Goal: Transaction & Acquisition: Purchase product/service

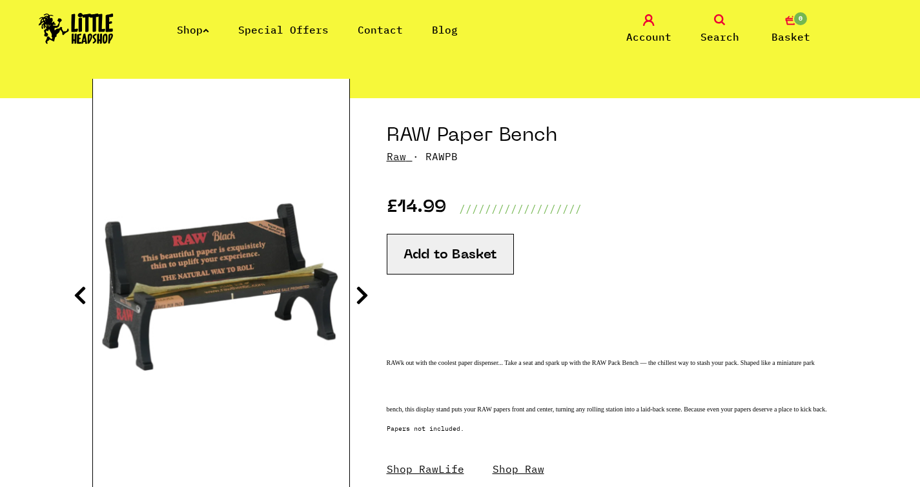
scroll to position [112, 0]
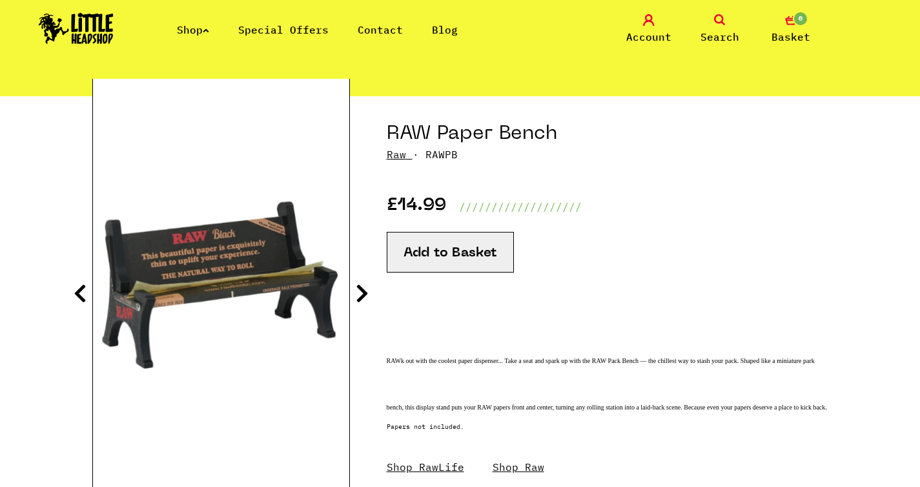
click at [465, 264] on button "Add to Basket" at bounding box center [450, 252] width 127 height 41
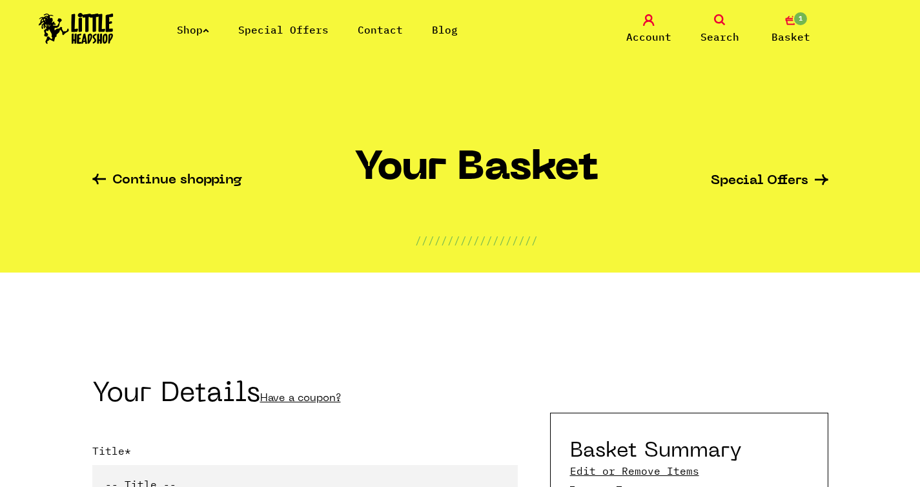
click at [205, 25] on link "Shop" at bounding box center [193, 29] width 32 height 13
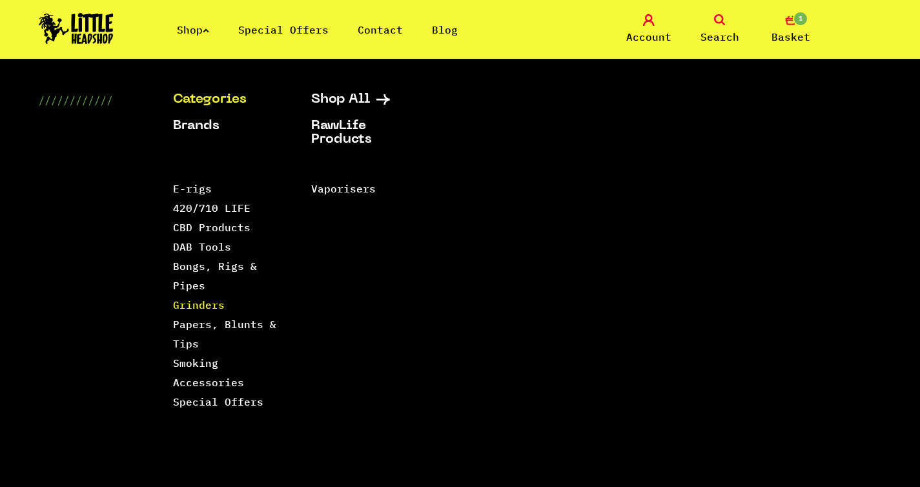
click at [204, 307] on link "Grinders" at bounding box center [199, 304] width 52 height 13
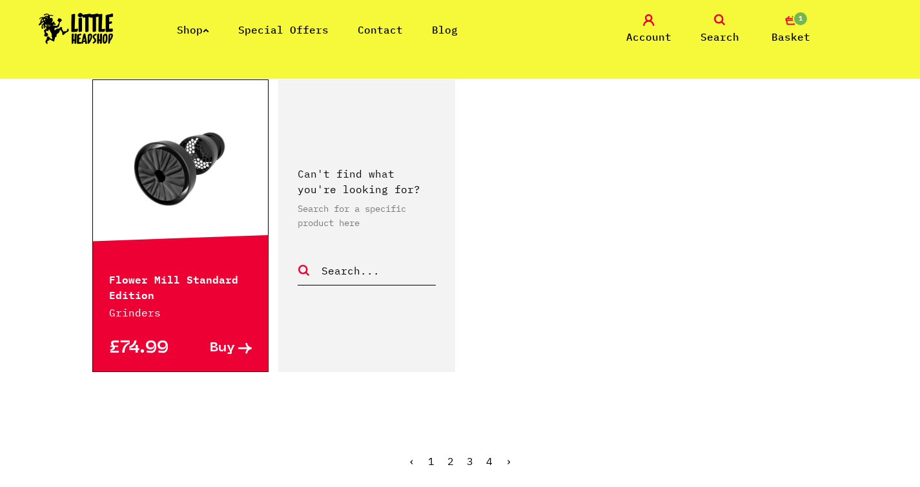
scroll to position [2116, 0]
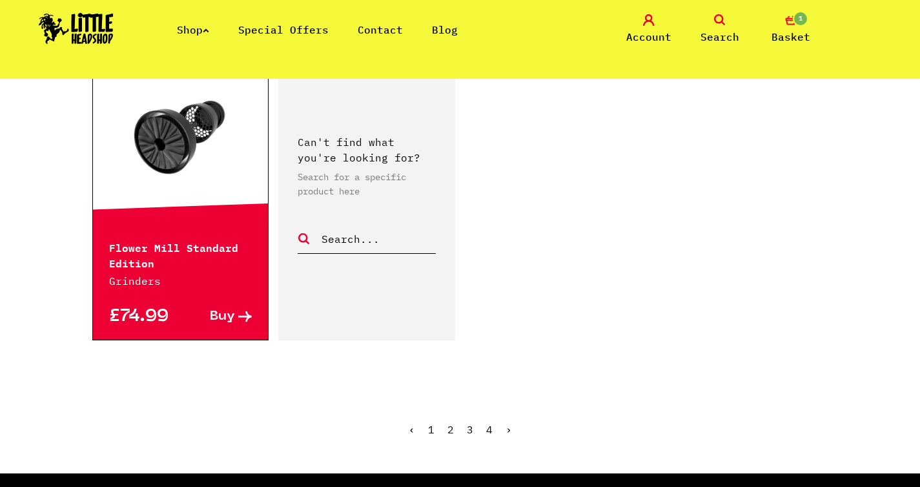
click at [485, 411] on ul "‹ 1 2 3 4 ›" at bounding box center [460, 439] width 736 height 56
click at [486, 423] on link "4" at bounding box center [489, 429] width 6 height 13
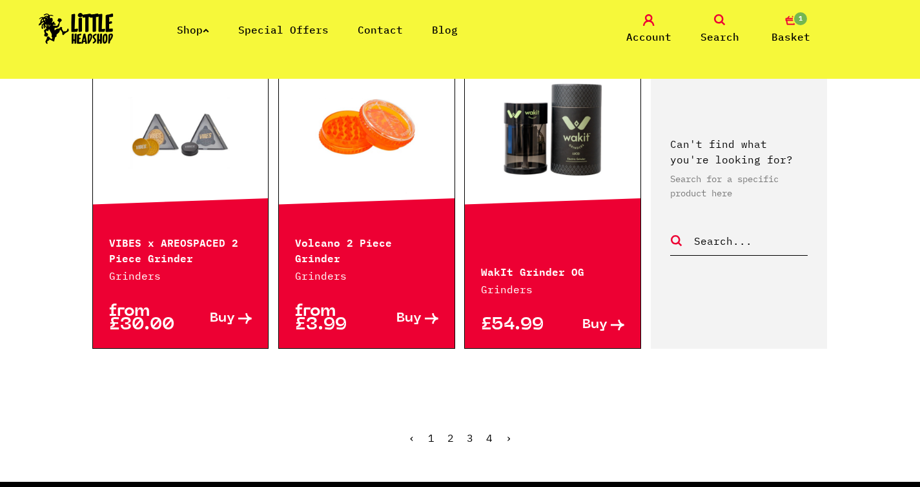
scroll to position [460, 0]
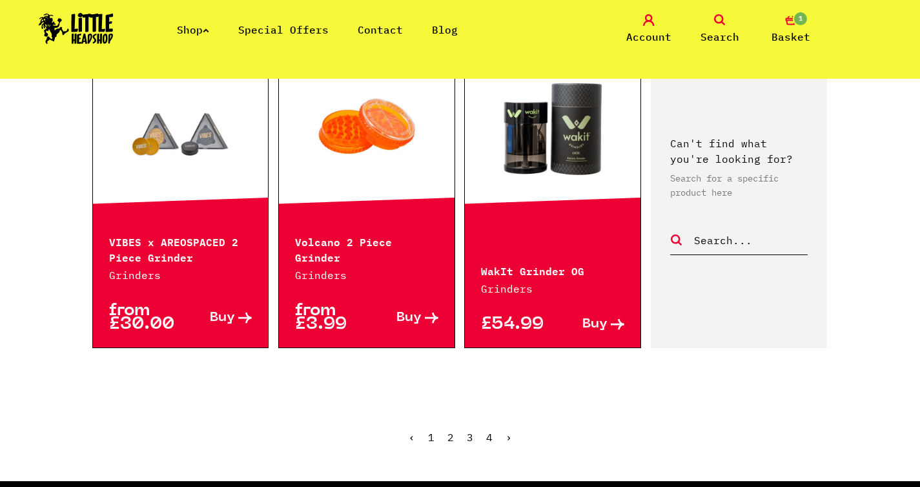
click at [469, 436] on link "3" at bounding box center [470, 437] width 6 height 13
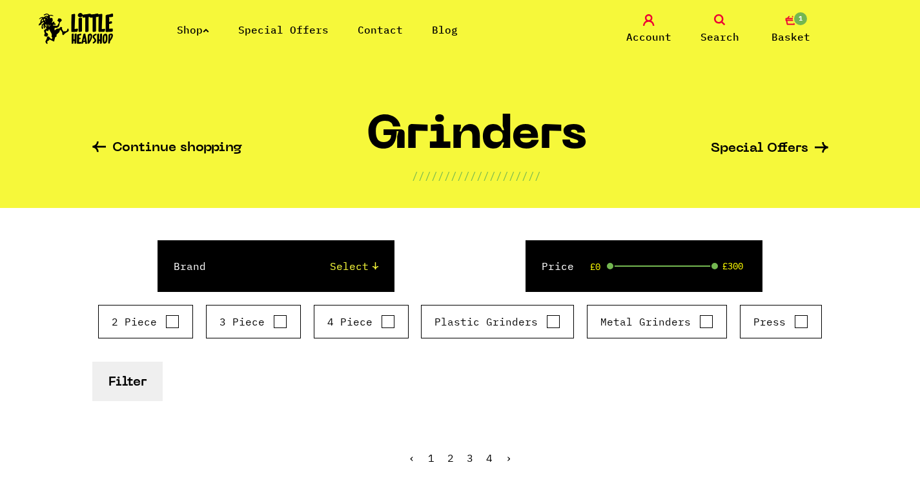
scroll to position [396, 0]
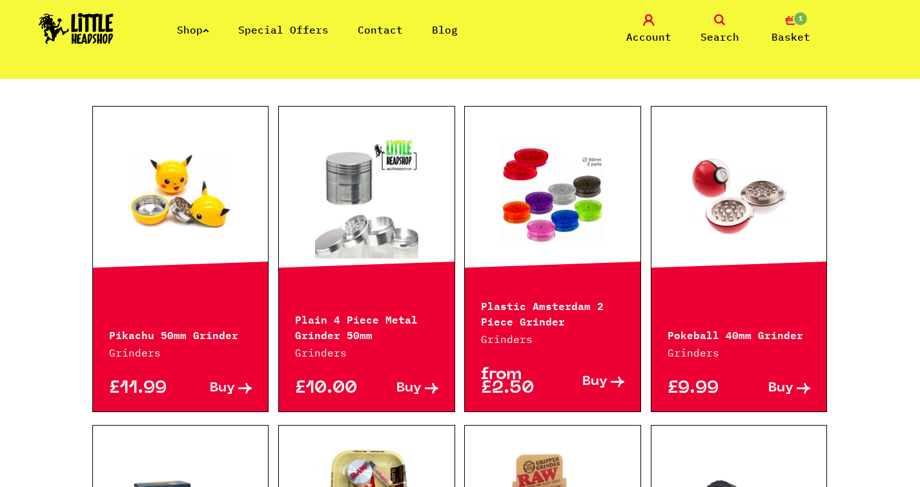
click at [183, 194] on link at bounding box center [181, 193] width 176 height 129
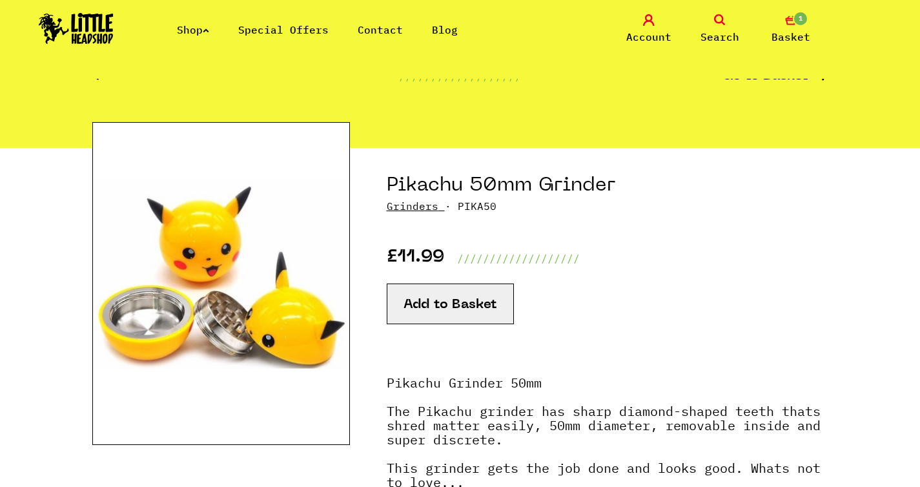
scroll to position [66, 0]
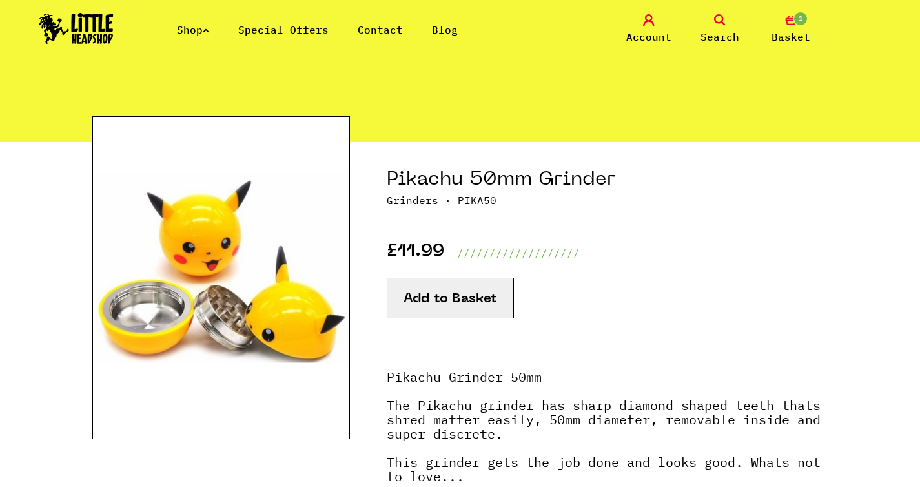
click at [446, 299] on button "Add to Basket" at bounding box center [450, 298] width 127 height 41
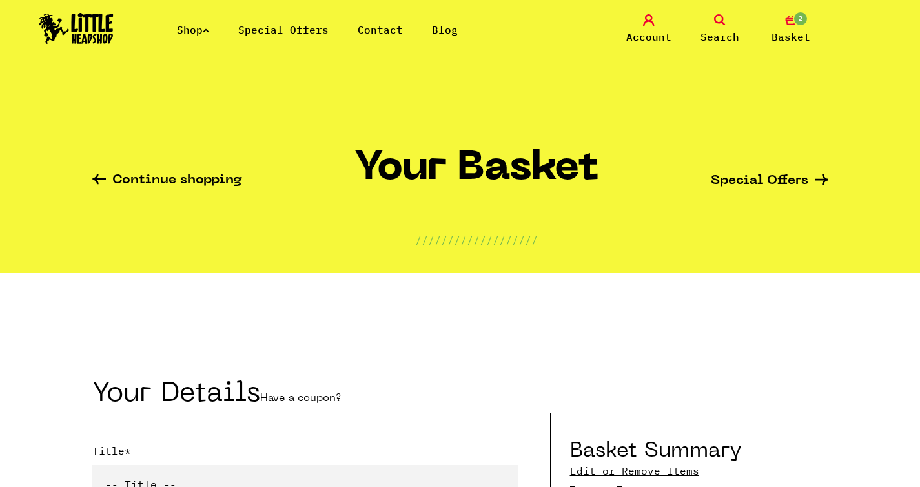
click at [266, 34] on link "Special Offers" at bounding box center [283, 29] width 90 height 13
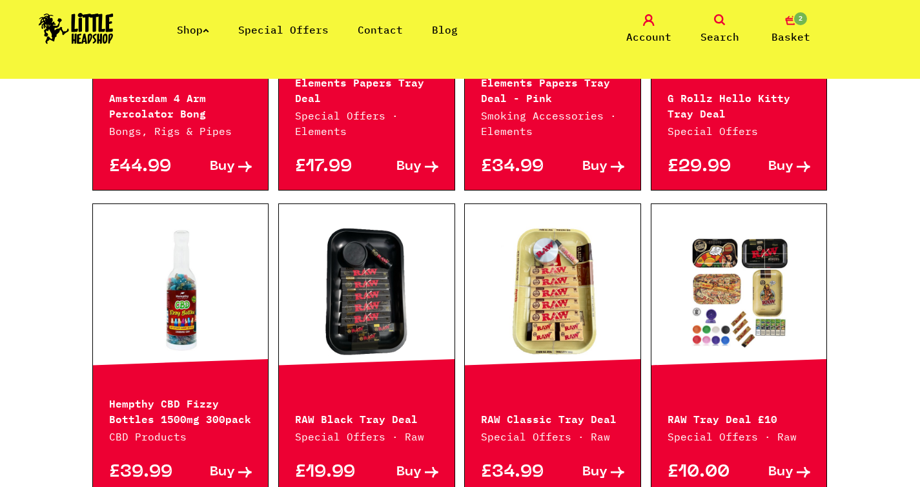
scroll to position [504, 0]
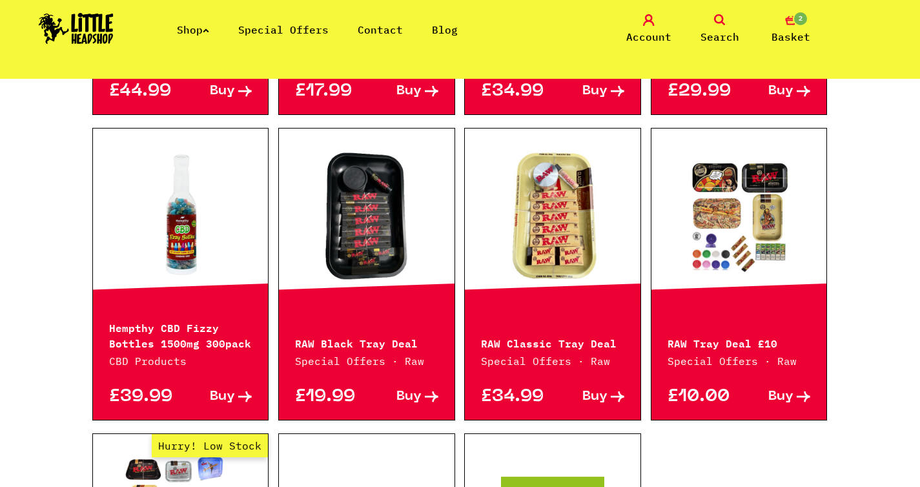
click at [548, 248] on link at bounding box center [553, 215] width 176 height 129
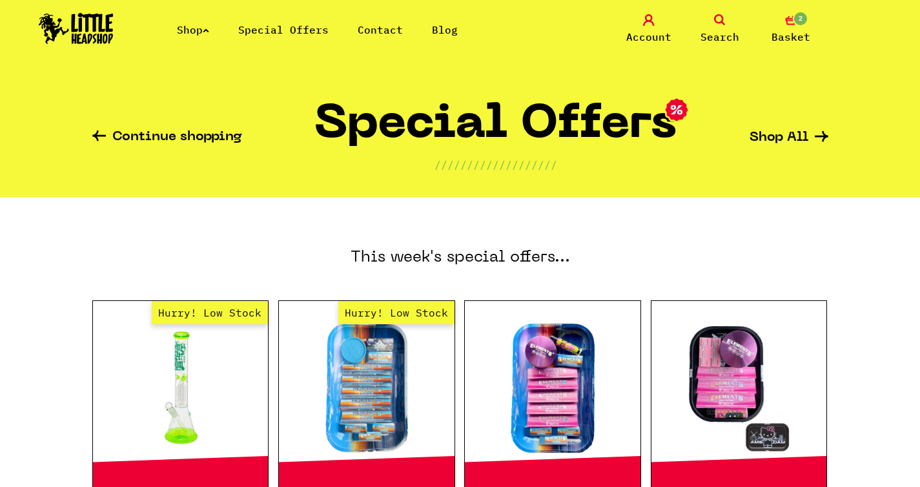
scroll to position [0, 0]
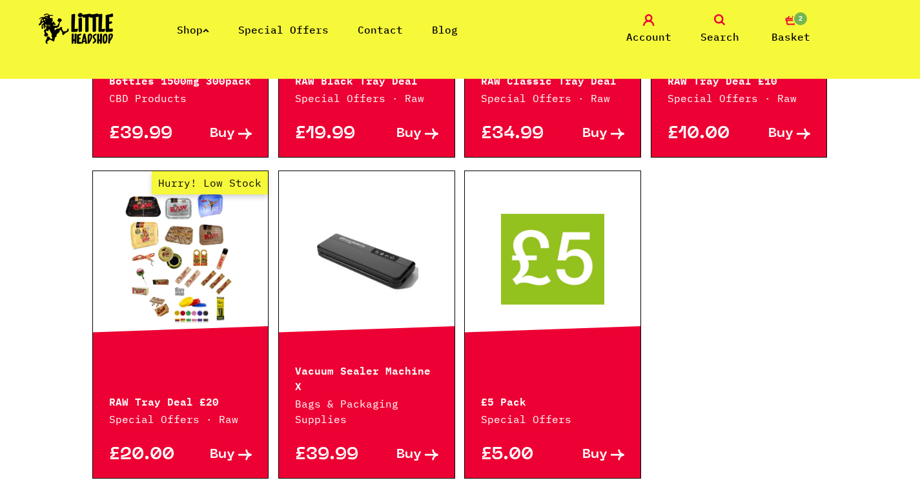
scroll to position [779, 0]
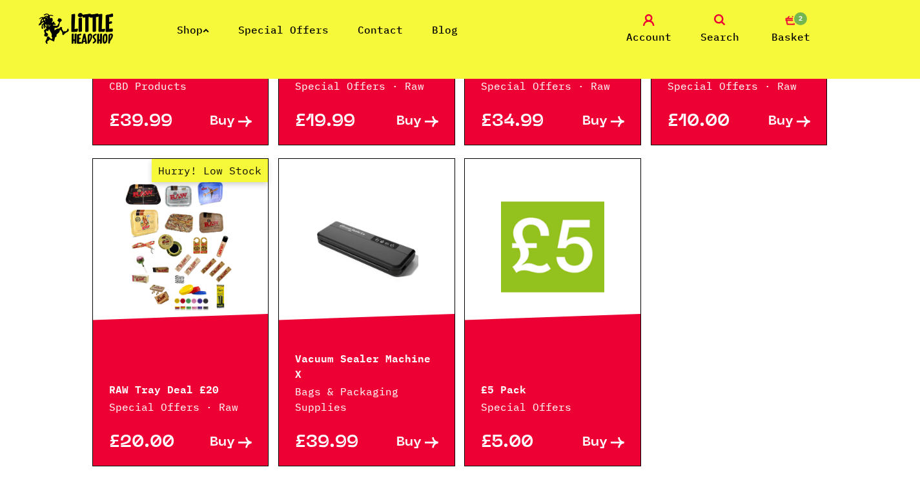
click at [192, 262] on link "Hurry! Low Stock" at bounding box center [181, 245] width 176 height 129
click at [184, 269] on link "Hurry! Low Stock" at bounding box center [181, 245] width 176 height 129
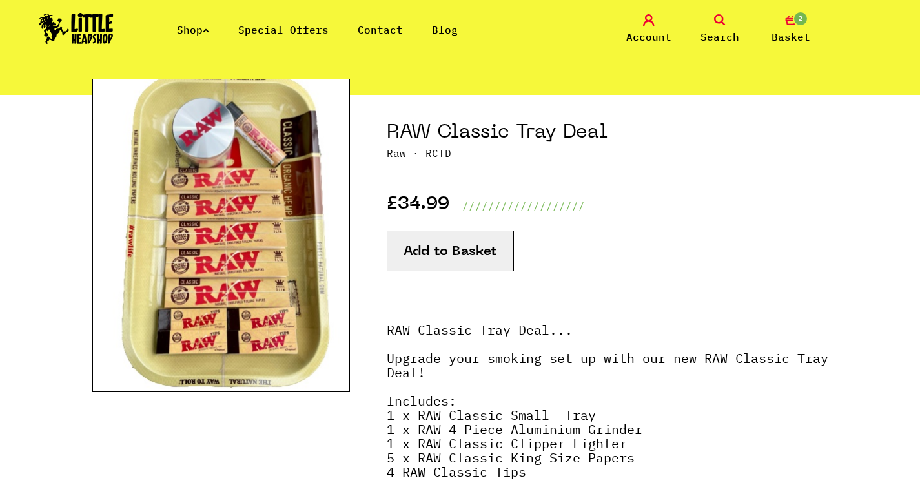
scroll to position [110, 0]
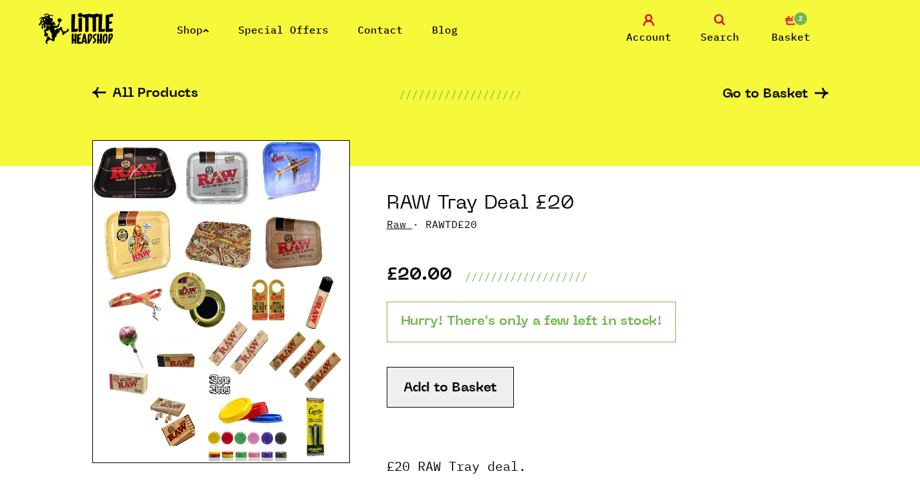
scroll to position [60, 0]
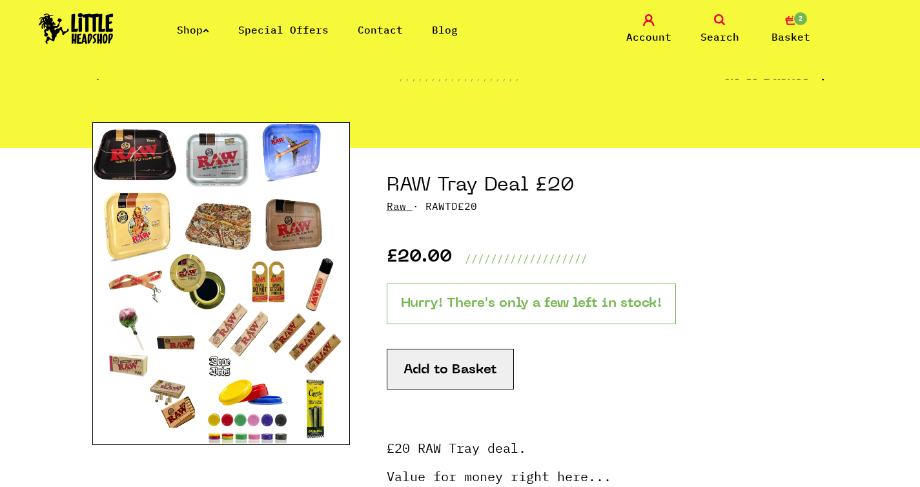
click at [458, 370] on button "Add to Basket" at bounding box center [450, 369] width 127 height 41
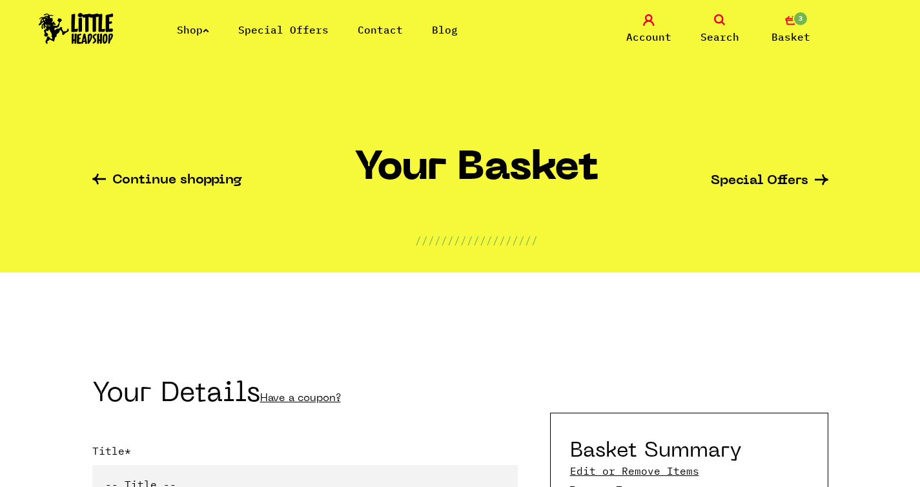
click at [794, 25] on icon "3" at bounding box center [791, 20] width 12 height 12
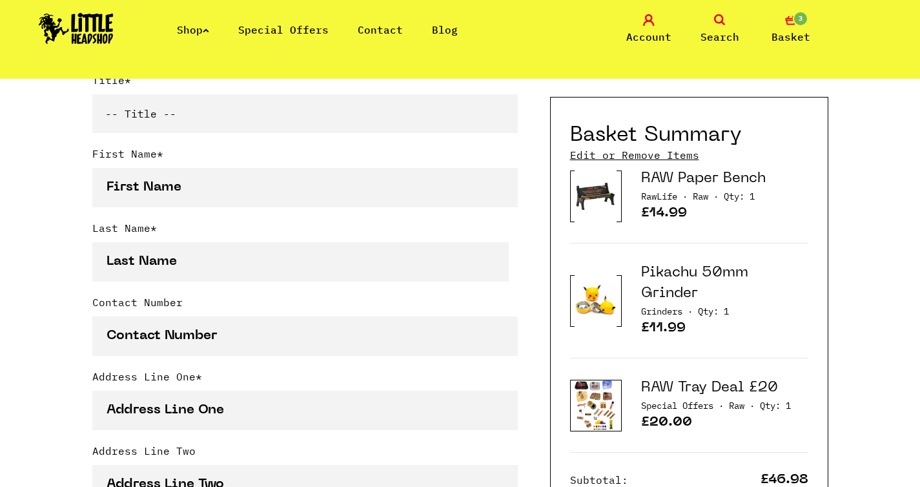
scroll to position [372, 0]
click at [698, 381] on link "RAW Tray Deal £20" at bounding box center [709, 388] width 137 height 14
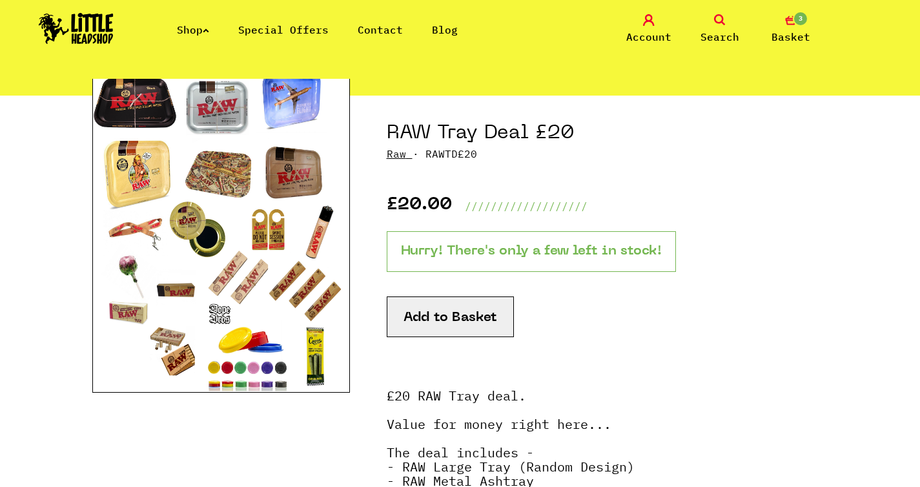
scroll to position [92, 0]
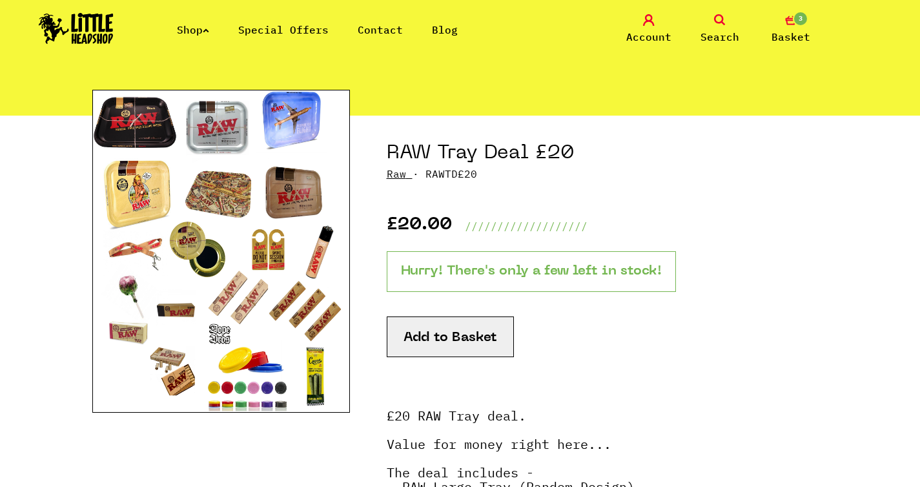
click at [796, 17] on span "3" at bounding box center [800, 18] width 15 height 15
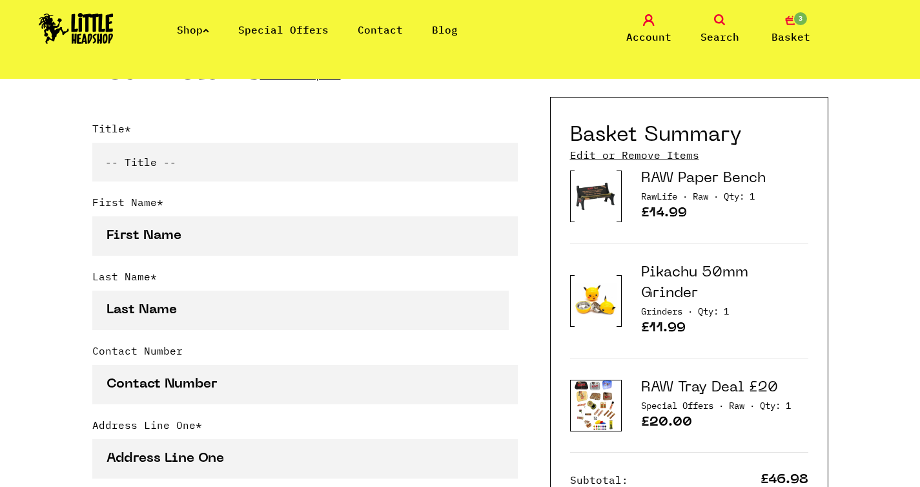
scroll to position [314, 0]
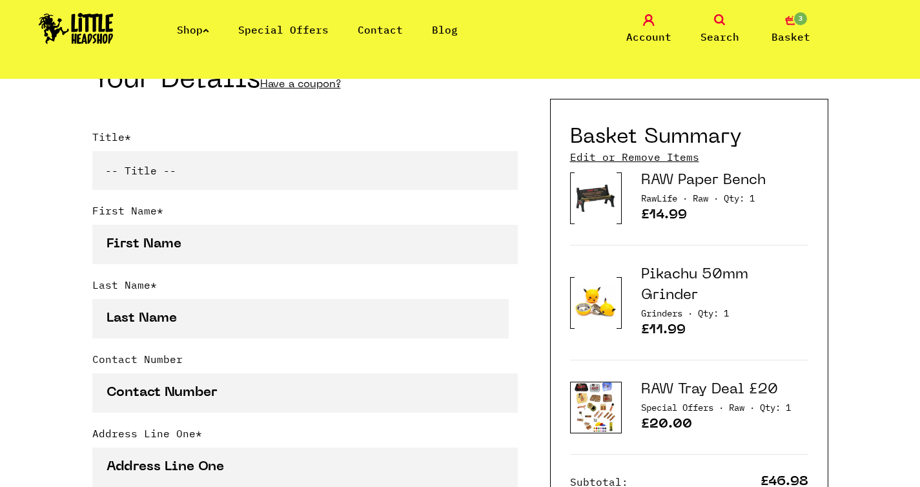
click at [448, 172] on select "-- Title -- Mr Mrs Ms Miss Dr Prof" at bounding box center [304, 170] width 425 height 39
select select "mrs"
click at [92, 151] on select "-- Title -- Mr Mrs Ms Miss Dr Prof" at bounding box center [304, 170] width 425 height 39
click at [383, 211] on label "First Name *" at bounding box center [304, 214] width 425 height 22
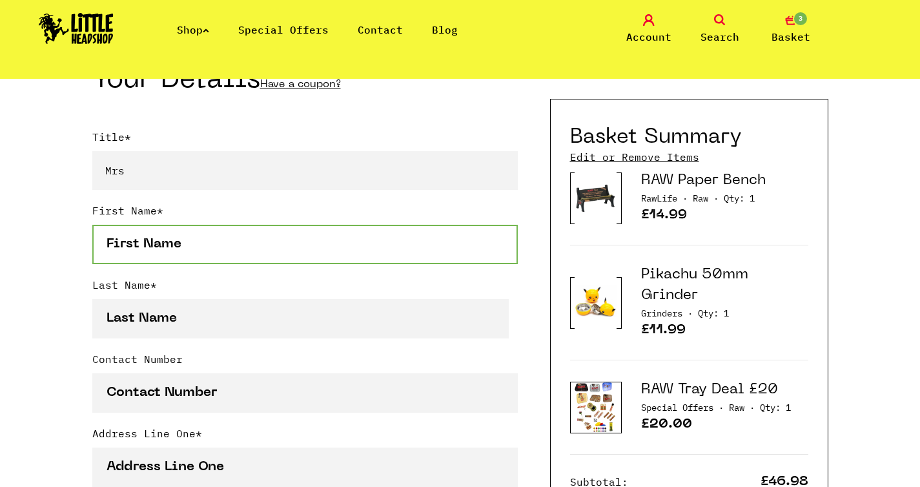
click at [383, 225] on input "First Name *" at bounding box center [304, 244] width 425 height 39
click at [383, 227] on input "First Name *" at bounding box center [304, 244] width 425 height 39
type input "Silke"
type input "Vanden Abeele"
type input "0478608471"
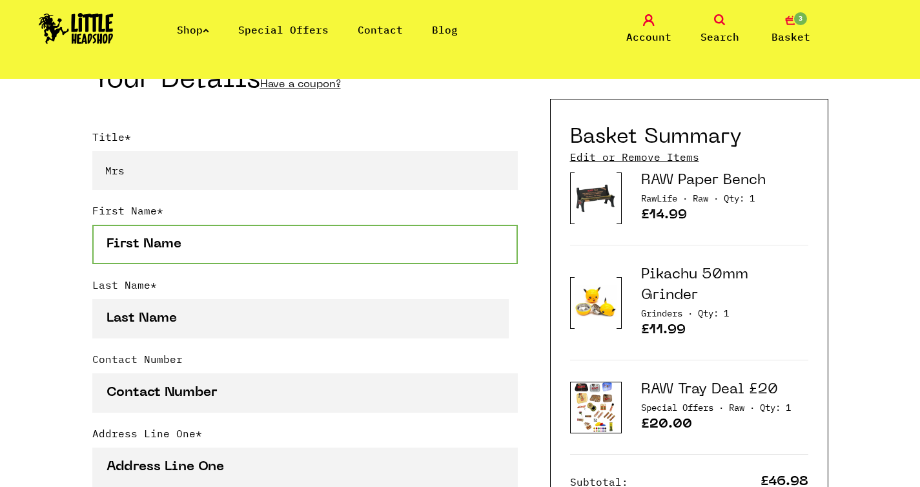
type input "Hof Van Steelant 35"
type input "Loppem"
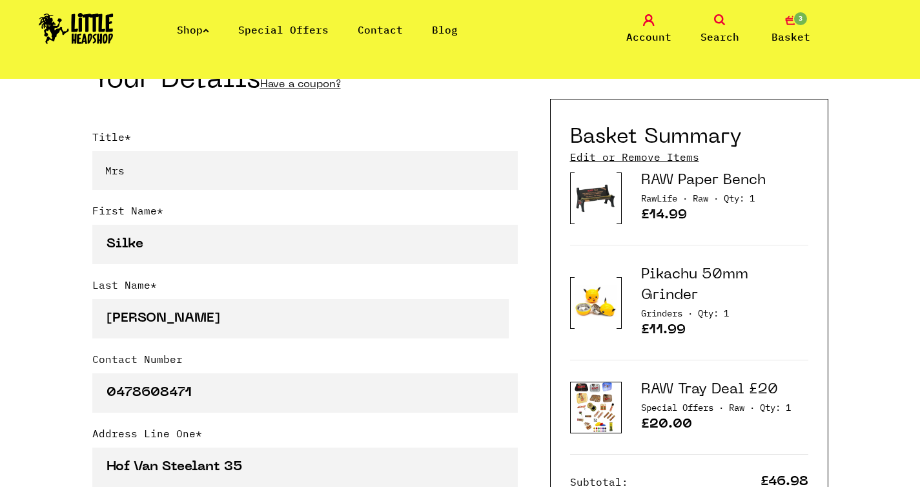
select select "56"
type input "8210"
type input "silke.vda@hotmail.be"
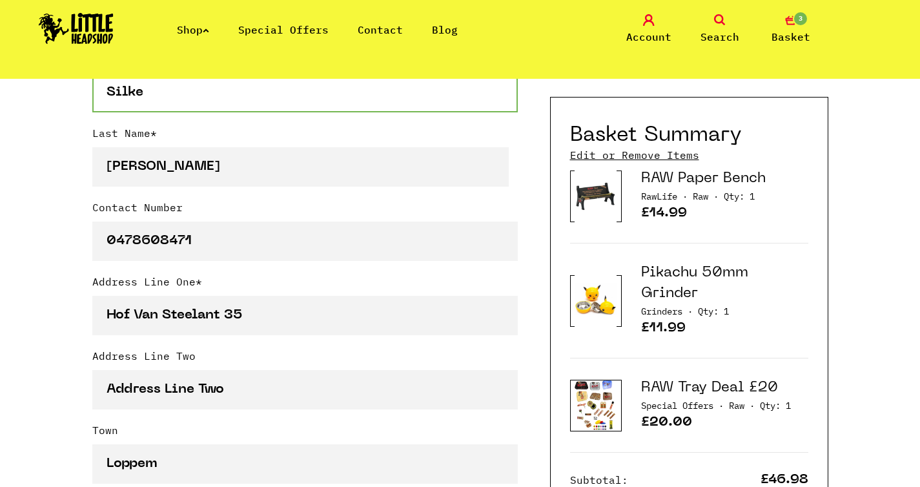
scroll to position [468, 0]
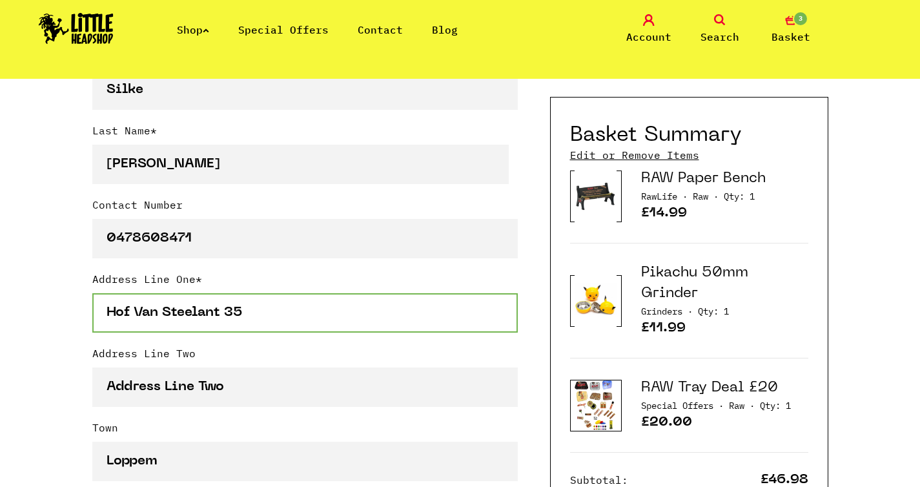
click at [185, 314] on input "Hof Van Steelant 35" at bounding box center [304, 312] width 425 height 39
type input "Ter Kouter 37"
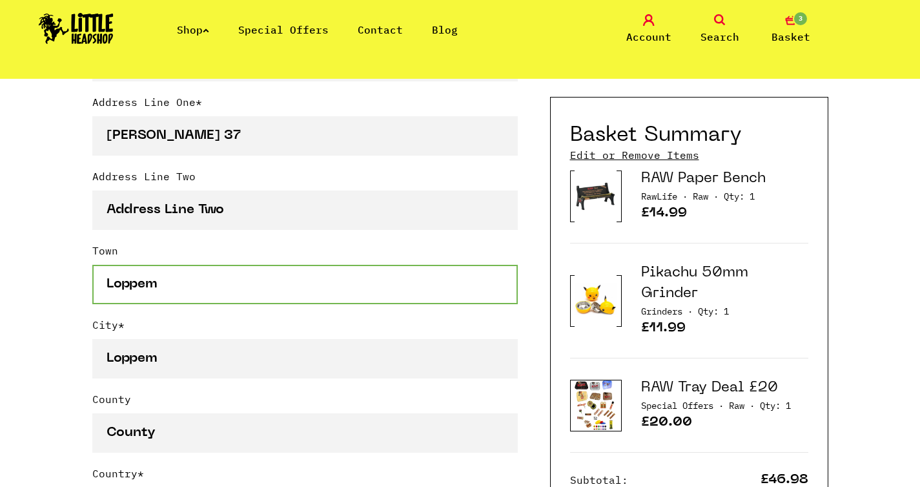
scroll to position [645, 0]
type input "Tielt"
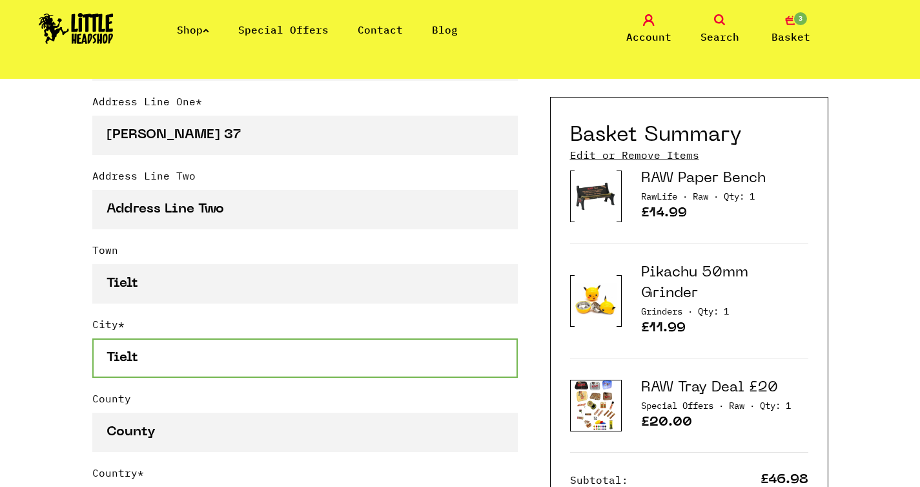
type input "Tielt"
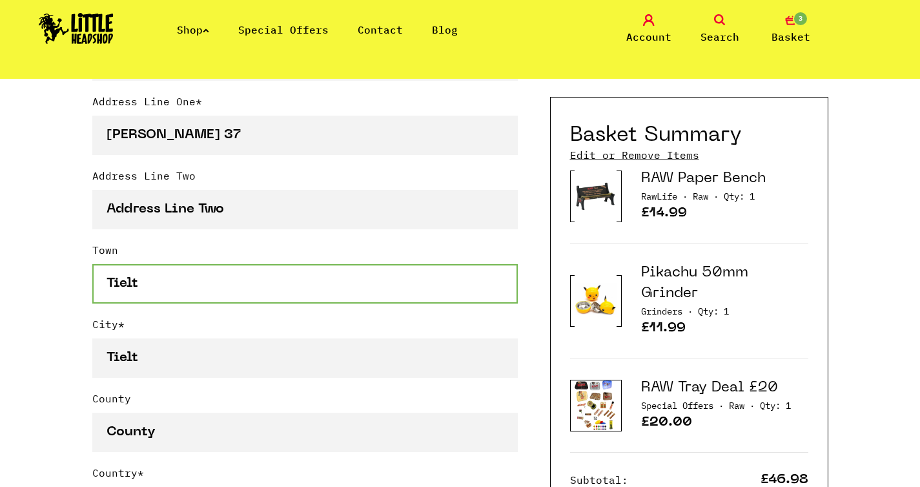
click at [156, 279] on input "Tielt" at bounding box center [304, 283] width 425 height 39
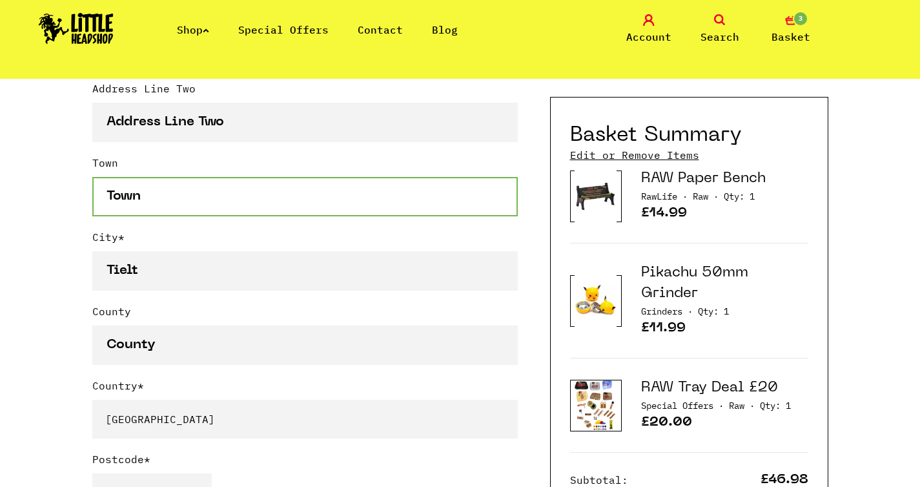
scroll to position [748, 0]
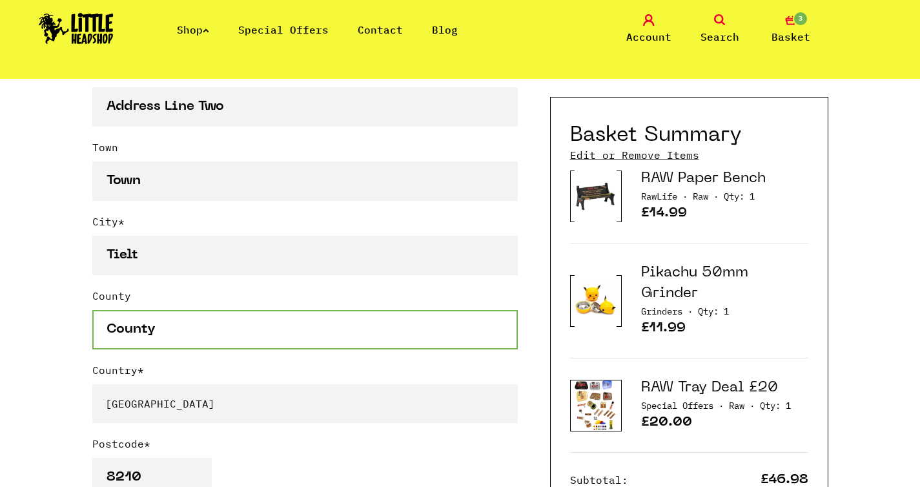
click at [143, 335] on input "County" at bounding box center [304, 329] width 425 height 39
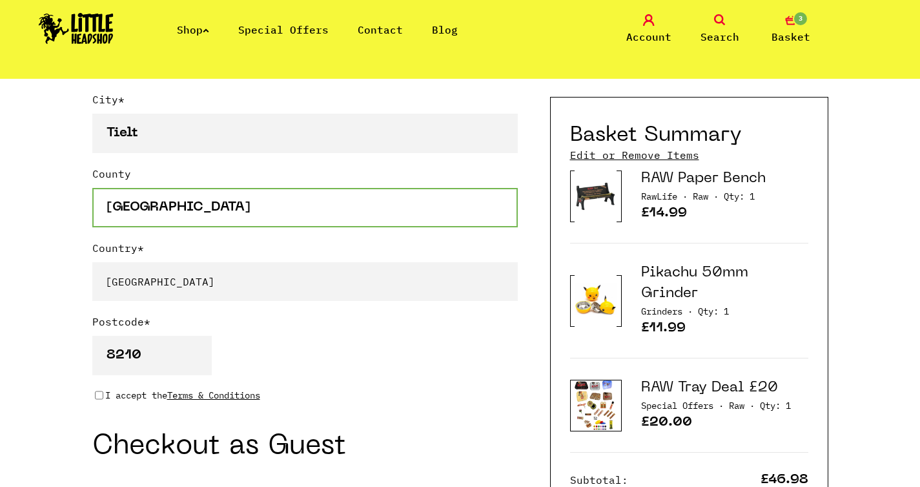
scroll to position [871, 0]
click at [146, 215] on input "[GEOGRAPHIC_DATA]" at bounding box center [304, 206] width 425 height 39
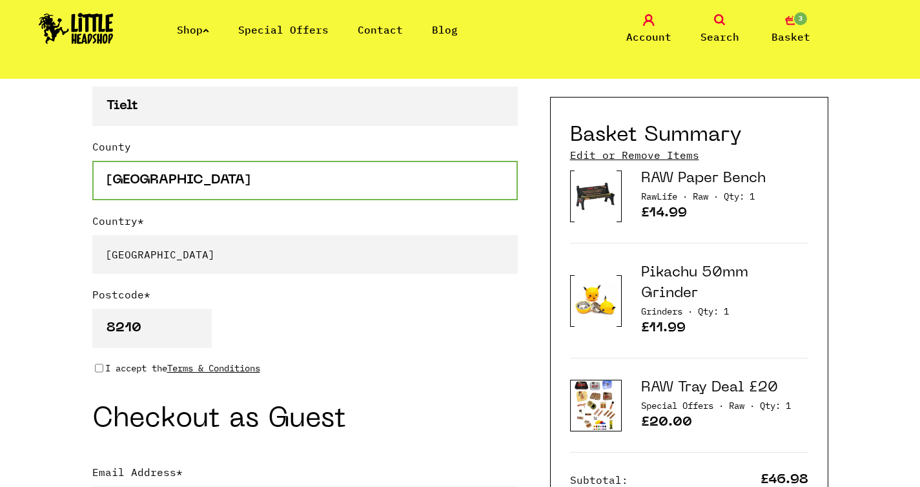
scroll to position [917, 0]
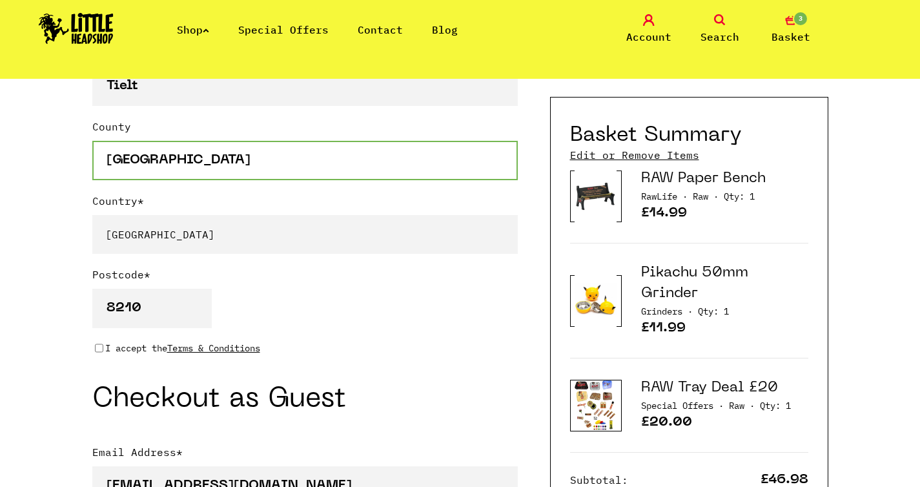
type input "[GEOGRAPHIC_DATA]"
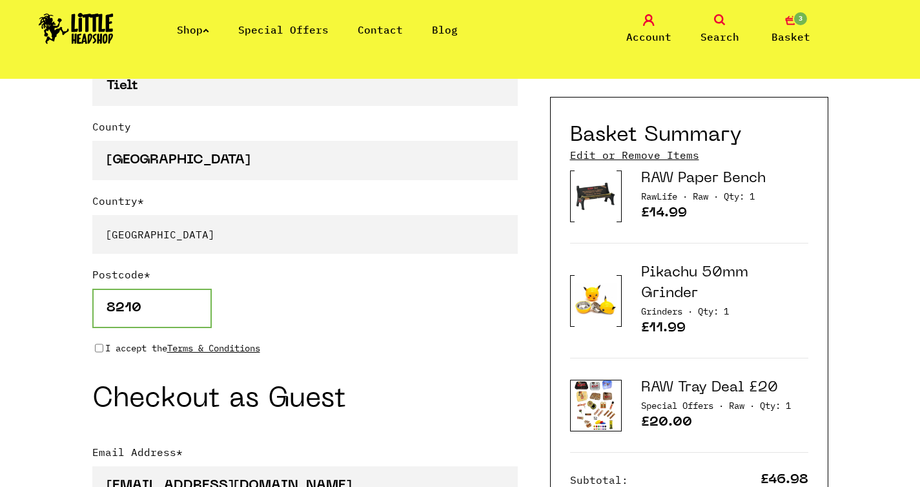
click at [122, 292] on input "8210" at bounding box center [151, 308] width 119 height 39
type input "8700"
click at [103, 346] on input "I accept the Terms & Conditions" at bounding box center [99, 348] width 8 height 10
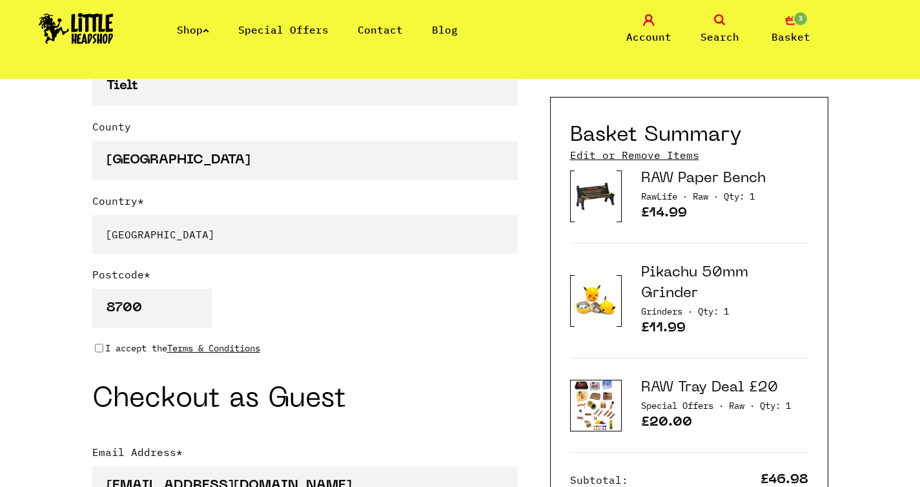
checkbox input "true"
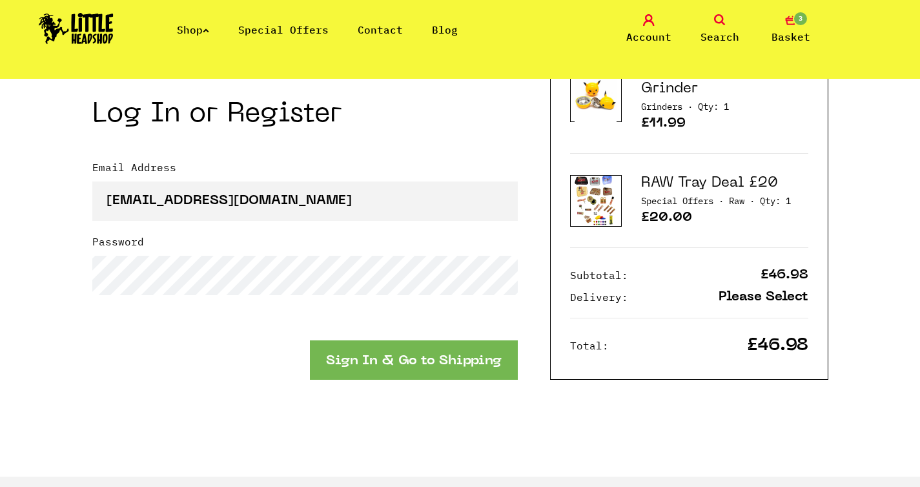
scroll to position [1468, 0]
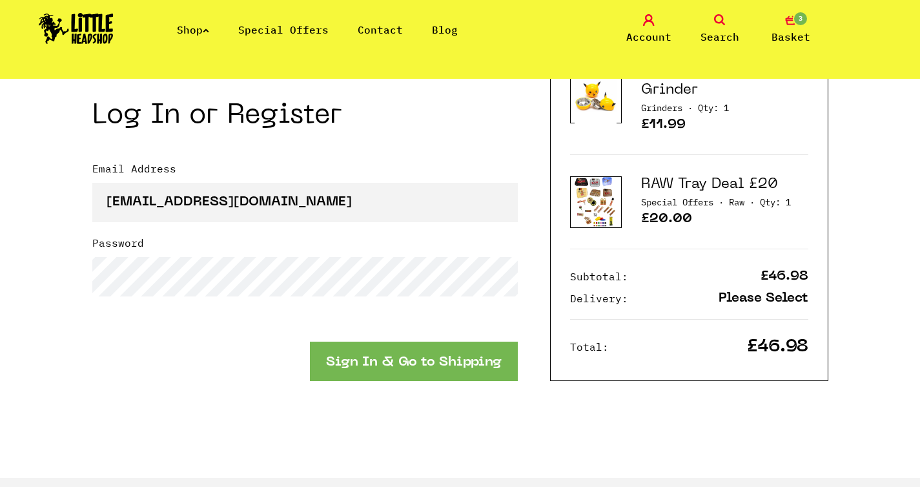
click at [656, 190] on link "RAW Tray Deal £20" at bounding box center [709, 185] width 137 height 14
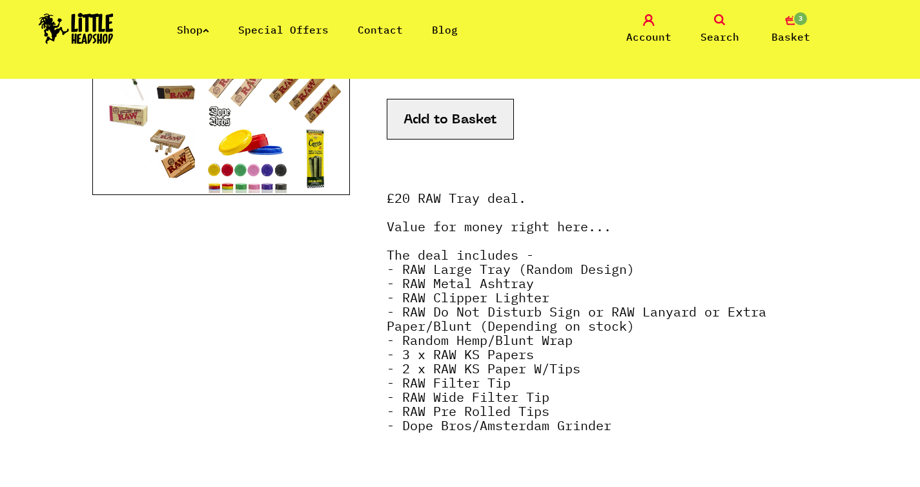
scroll to position [310, 0]
drag, startPoint x: 521, startPoint y: 269, endPoint x: 390, endPoint y: 269, distance: 131.0
click at [390, 269] on strong "£20 RAW Tray deal. Value for money right here... The deal includes - - RAW Larg…" at bounding box center [577, 310] width 380 height 245
drag, startPoint x: 474, startPoint y: 270, endPoint x: 450, endPoint y: 270, distance: 24.5
click at [474, 270] on strong "£20 RAW Tray deal. Value for money right here... The deal includes - - RAW Larg…" at bounding box center [577, 310] width 380 height 245
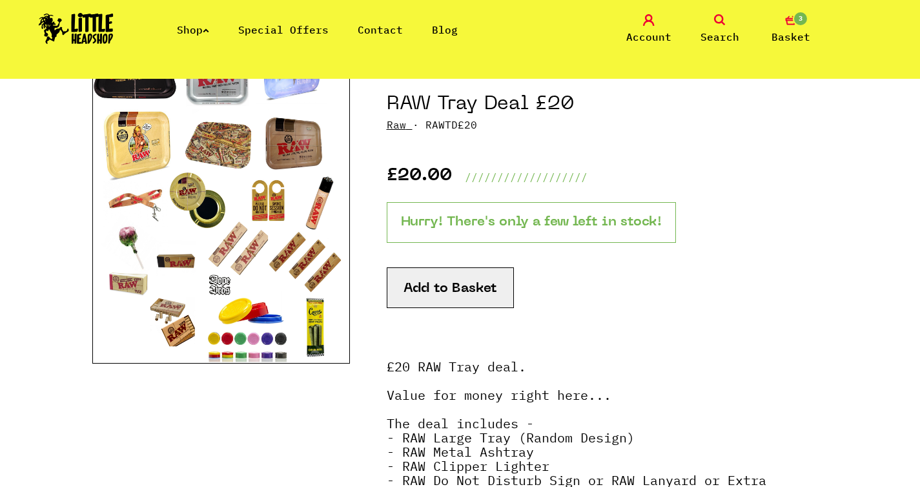
scroll to position [137, 0]
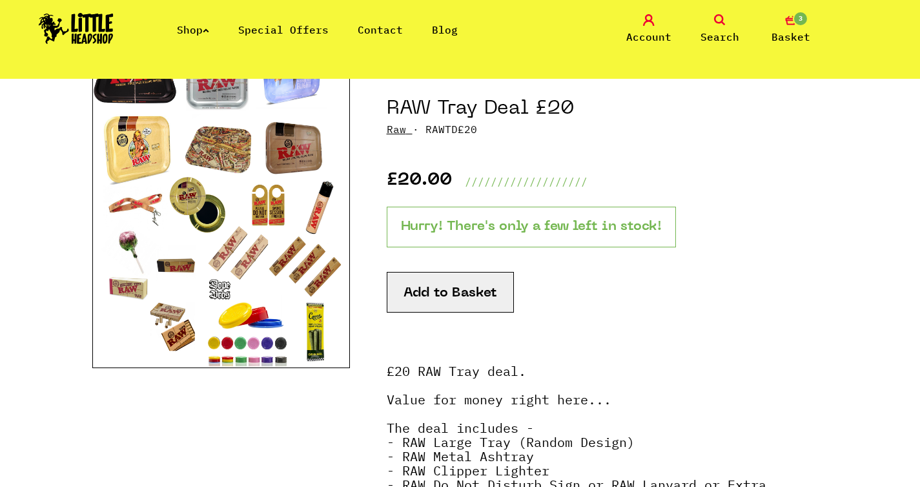
click at [250, 225] on img at bounding box center [221, 206] width 258 height 323
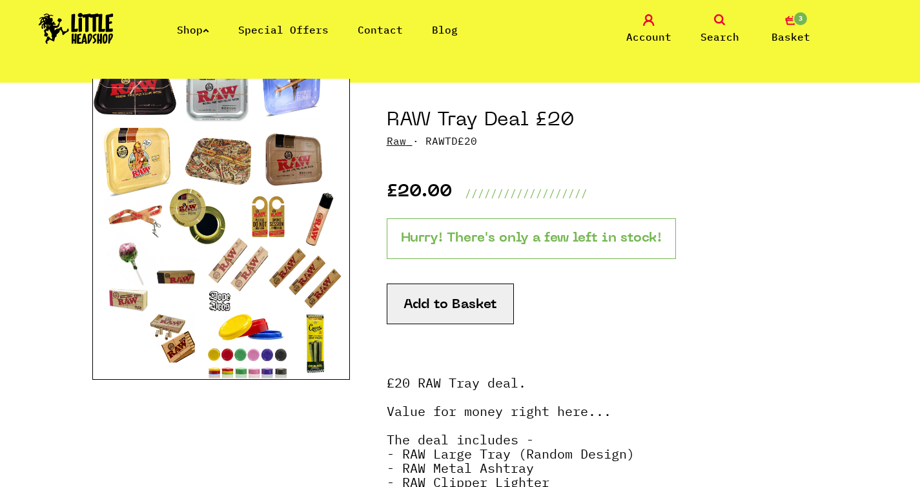
scroll to position [113, 0]
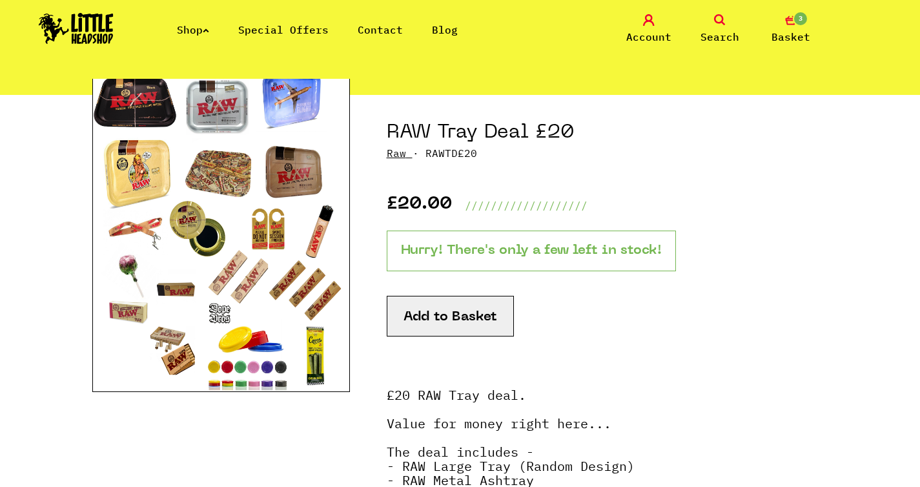
click at [800, 30] on span "Basket" at bounding box center [790, 36] width 39 height 15
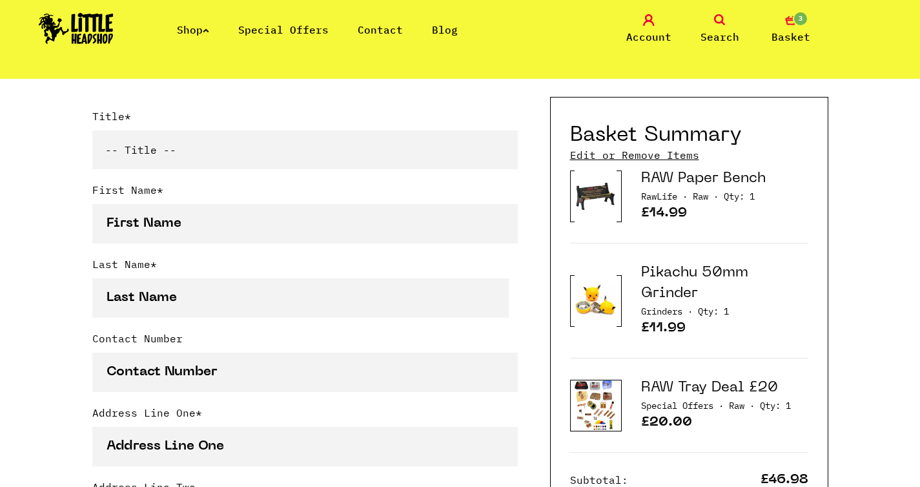
scroll to position [349, 0]
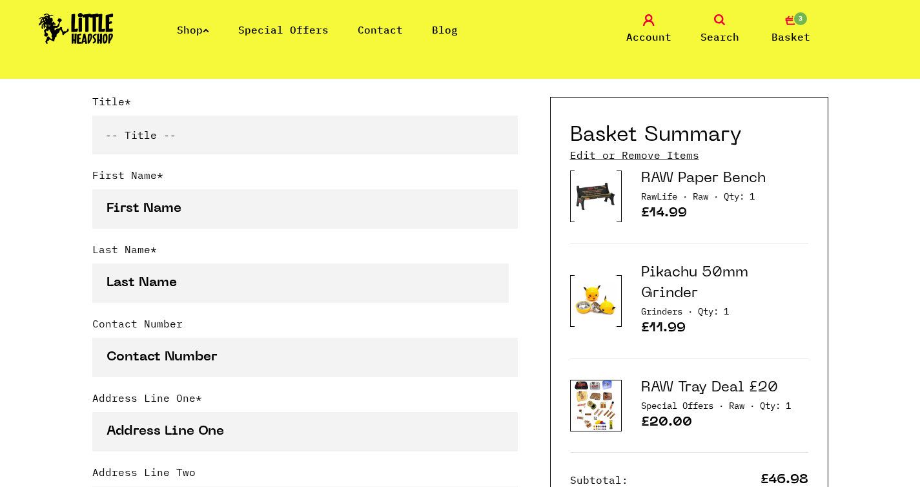
click at [372, 126] on select "-- Title -- Mr Mrs Ms Miss Dr Prof" at bounding box center [304, 135] width 425 height 39
select select "mrs"
click at [92, 116] on select "-- Title -- Mr Mrs Ms Miss Dr Prof" at bounding box center [304, 135] width 425 height 39
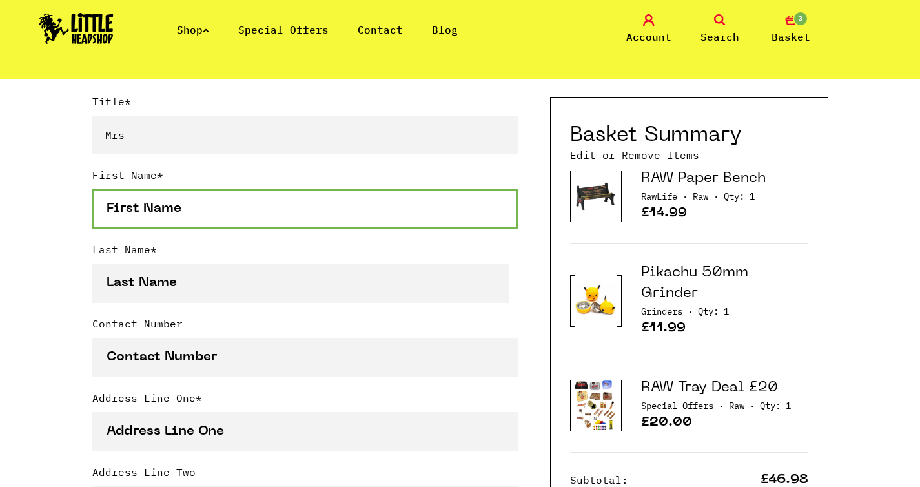
click at [279, 201] on input "First Name *" at bounding box center [304, 208] width 425 height 39
type input "Silke"
type input "[PERSON_NAME]"
type input "0478608471"
type input "Hof Van Steelant 35"
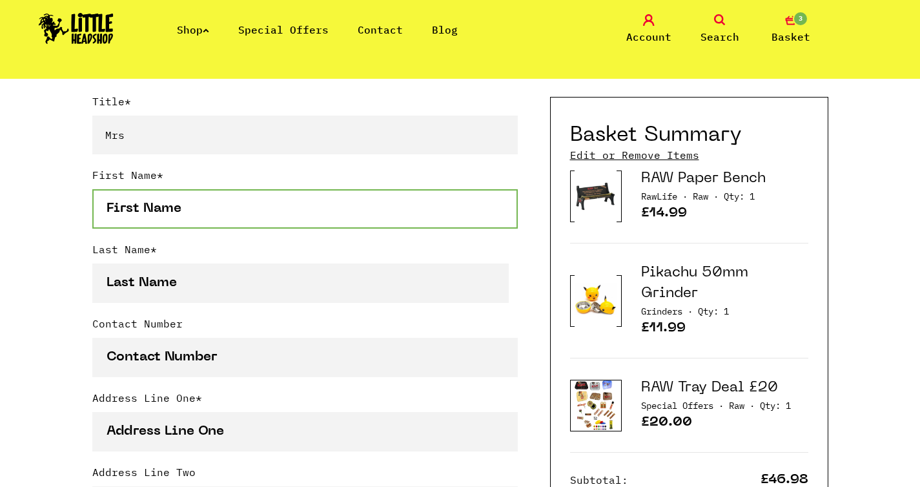
type input "Loppem"
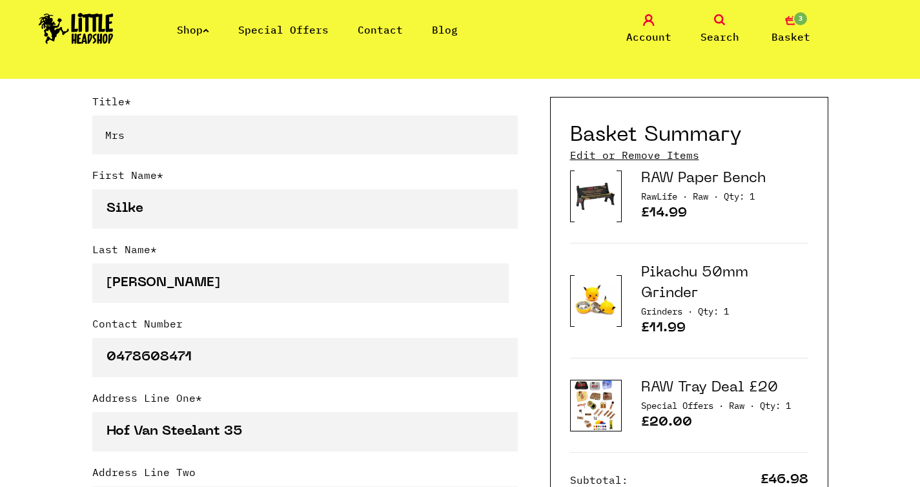
type input "Loppem"
select select "56"
type input "8210"
type input "[EMAIL_ADDRESS][DOMAIN_NAME]"
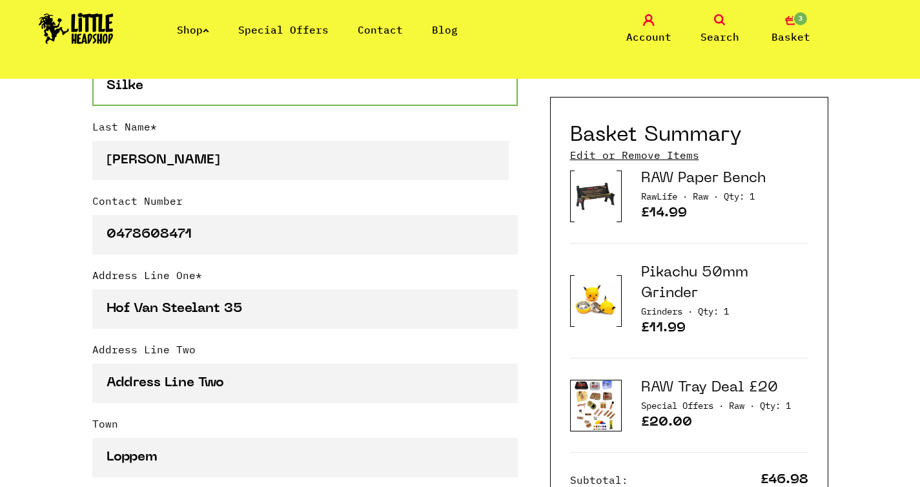
scroll to position [501, 0]
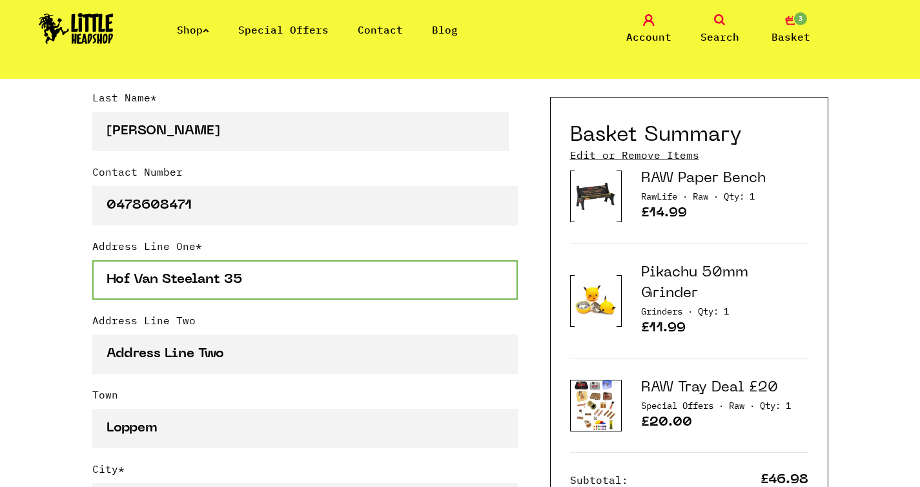
click at [202, 277] on input "Hof Van Steelant 35" at bounding box center [304, 279] width 425 height 39
type input "[PERSON_NAME] 37"
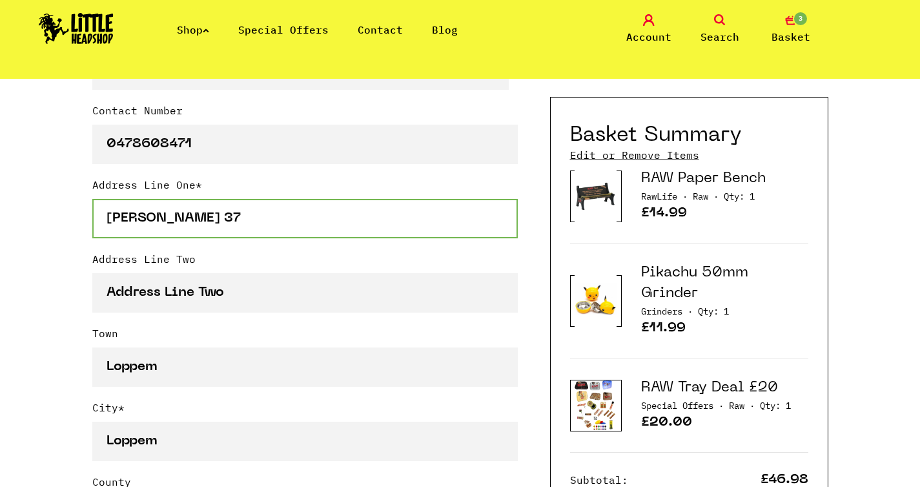
scroll to position [577, 0]
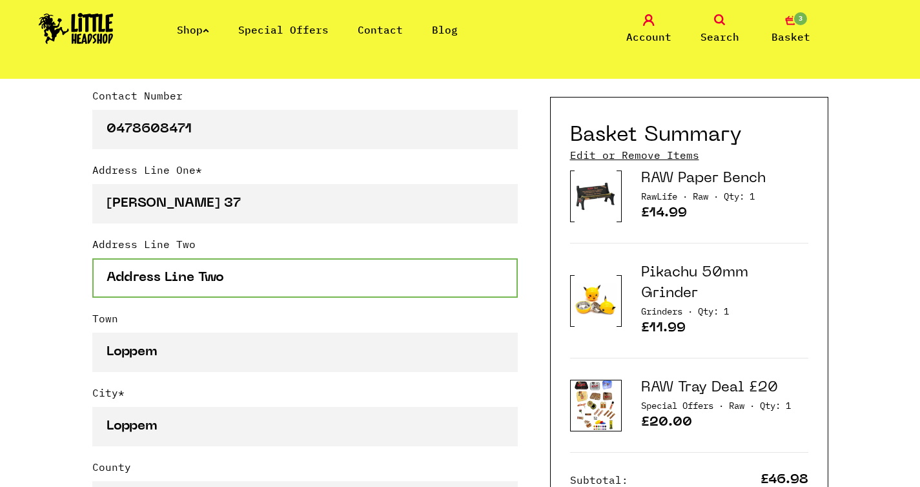
click at [205, 286] on input "Address Line Two" at bounding box center [304, 277] width 425 height 39
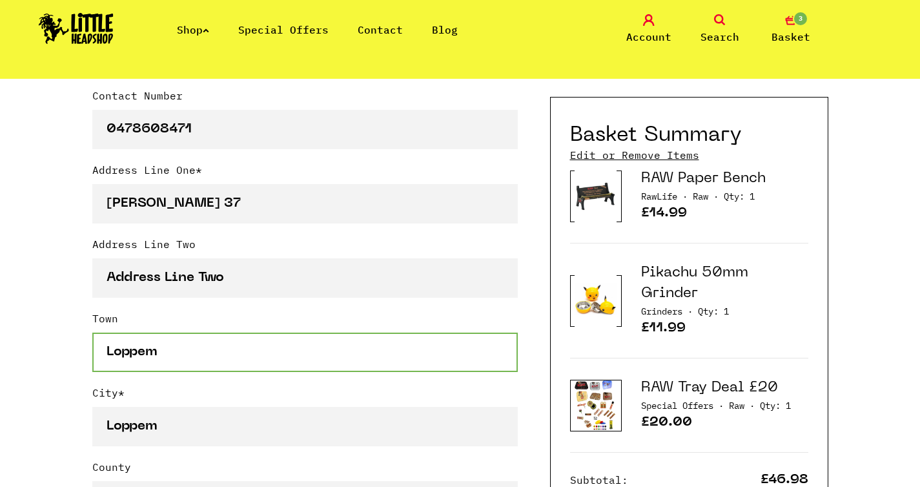
click at [174, 349] on input "Loppem" at bounding box center [304, 351] width 425 height 39
type input "Tielt"
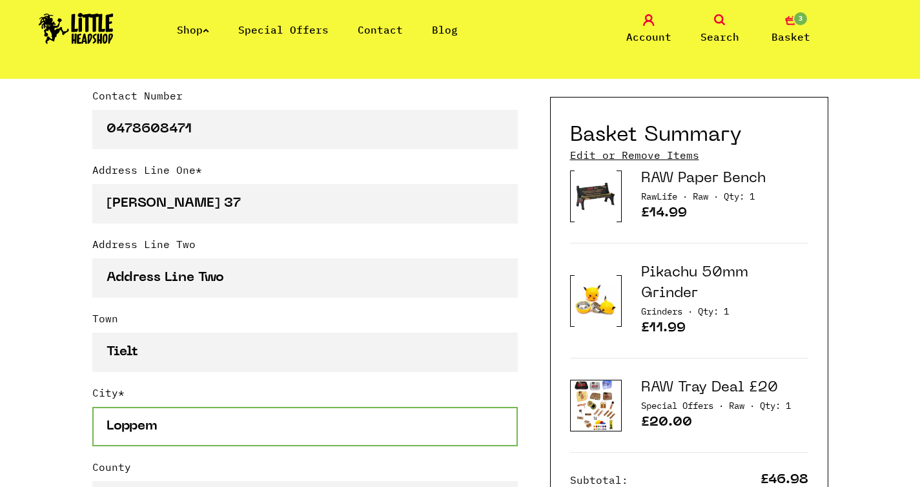
click at [168, 429] on input "Loppem" at bounding box center [304, 426] width 425 height 39
type input "Tielt"
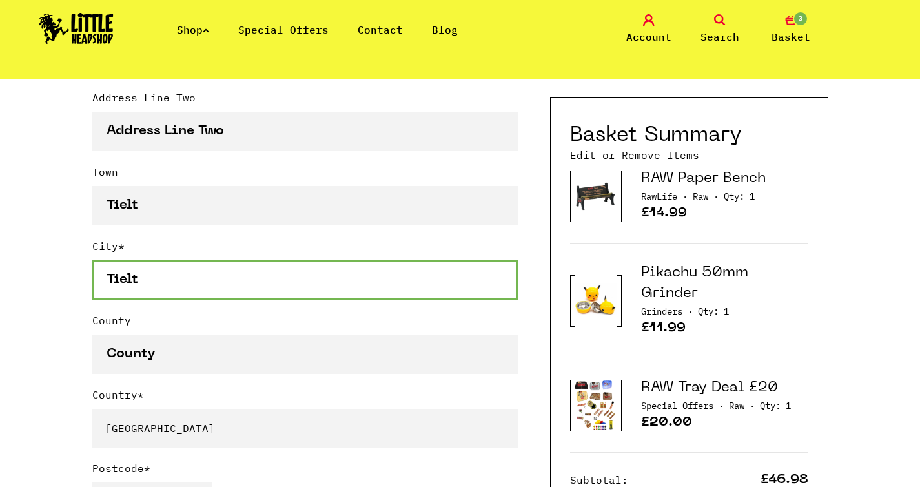
scroll to position [727, 0]
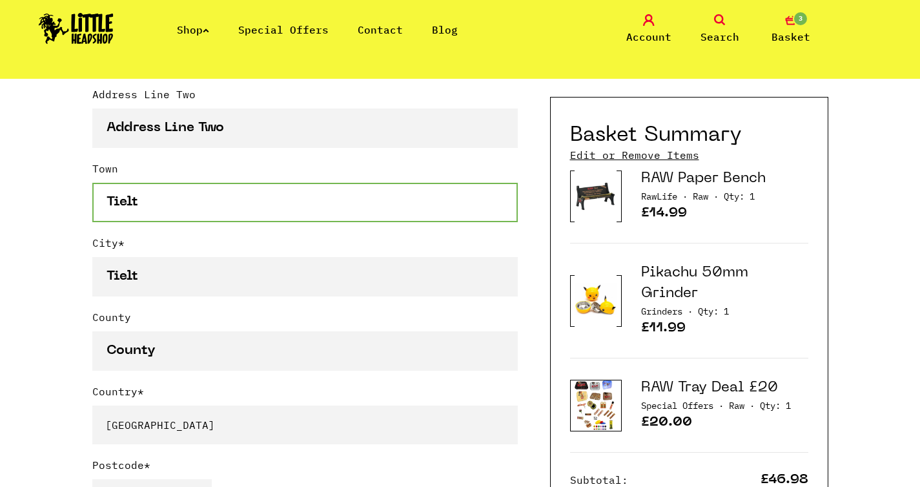
click at [194, 195] on input "Tielt" at bounding box center [304, 202] width 425 height 39
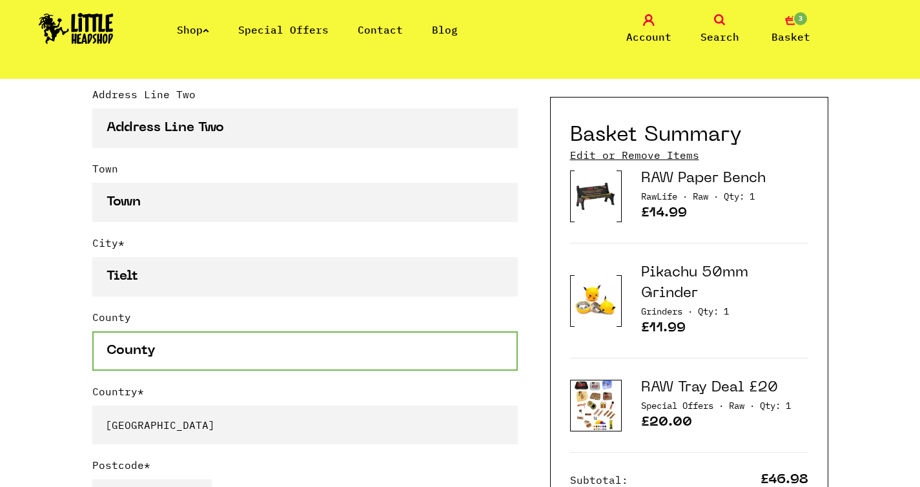
click at [144, 360] on input "County" at bounding box center [304, 350] width 425 height 39
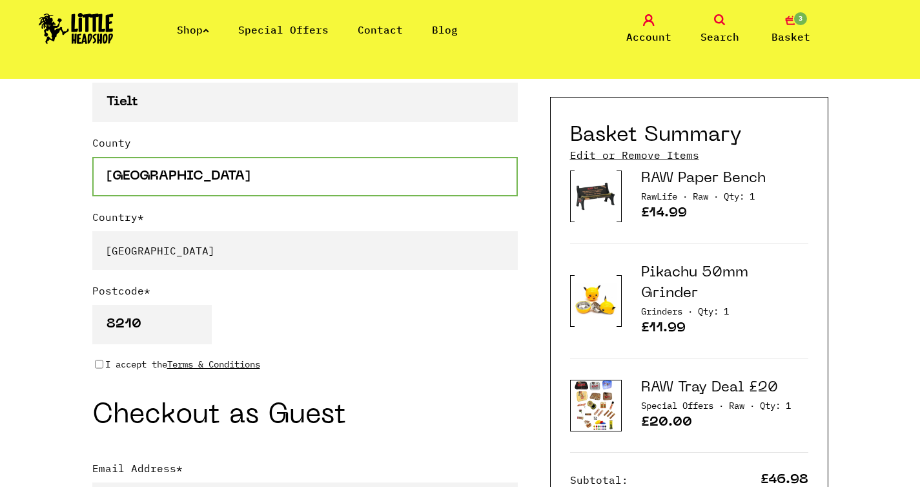
scroll to position [929, 0]
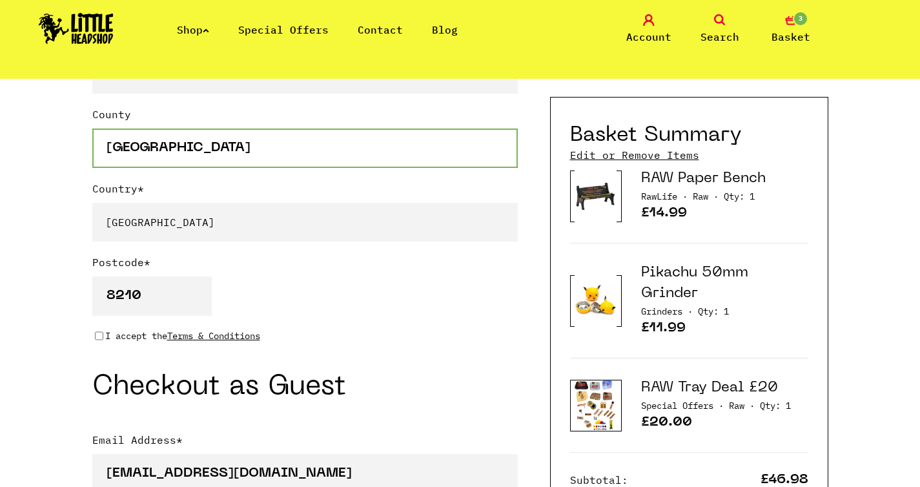
type input "West-Vlaanderen"
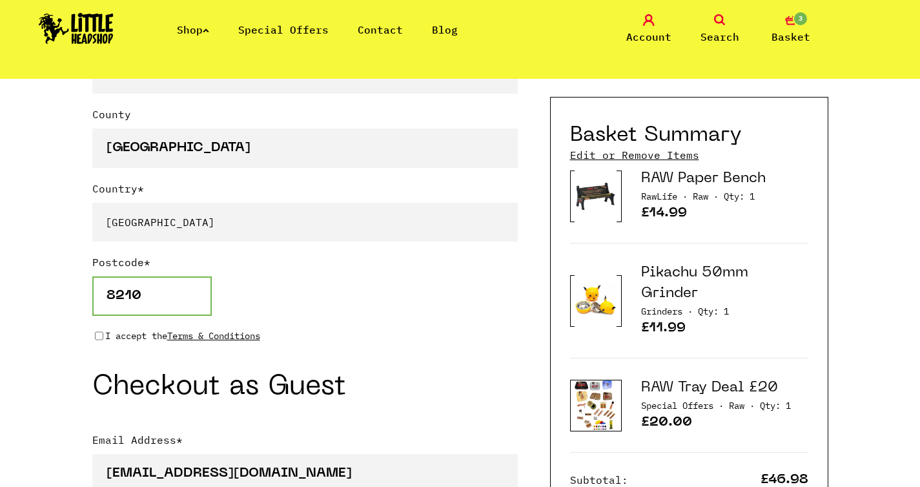
click at [165, 296] on input "8210" at bounding box center [151, 295] width 119 height 39
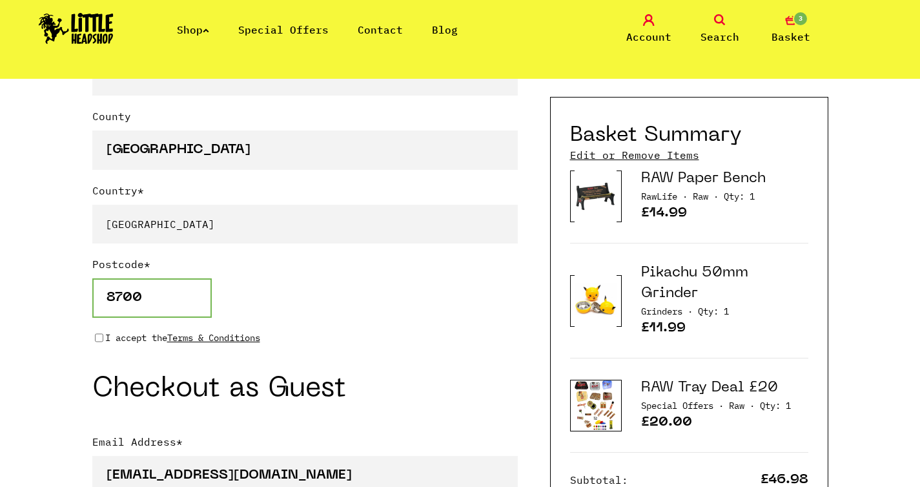
type input "8700"
click at [94, 344] on div "I accept the Terms & Conditions" at bounding box center [304, 337] width 425 height 14
click at [99, 340] on input "I accept the Terms & Conditions" at bounding box center [99, 337] width 8 height 10
checkbox input "true"
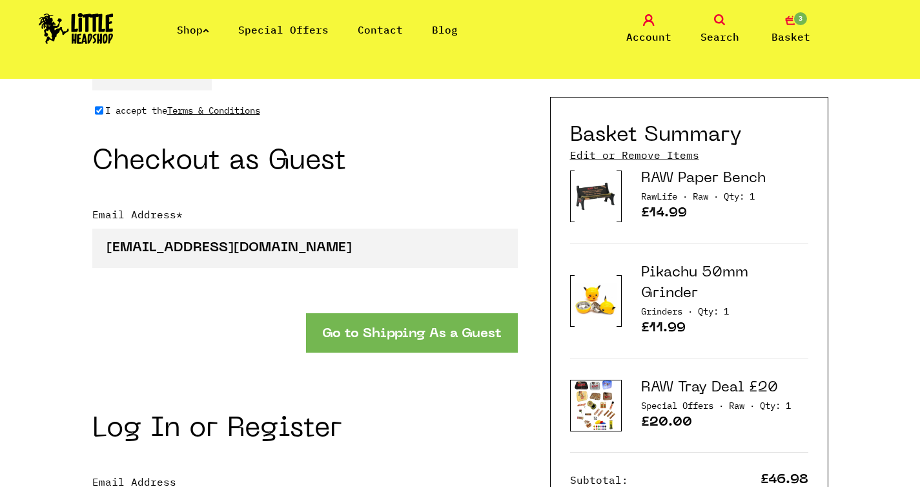
scroll to position [1159, 0]
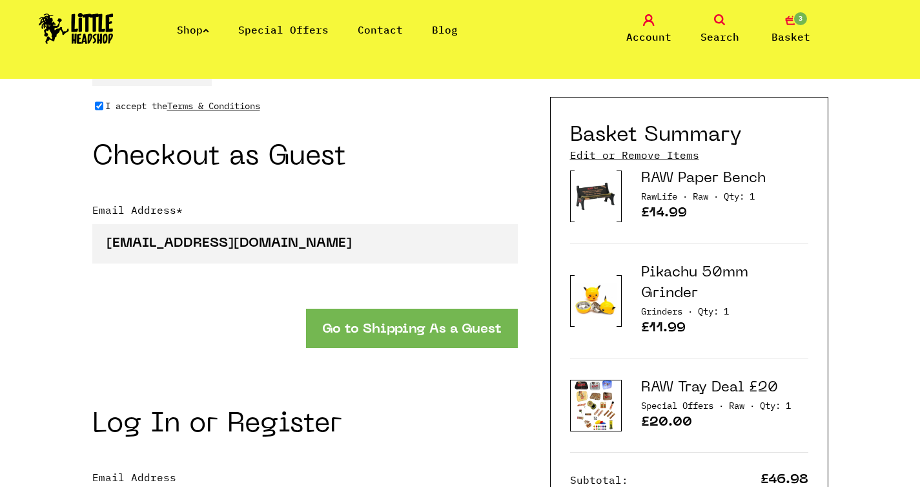
click at [419, 328] on button "Go to Shipping As a Guest" at bounding box center [412, 328] width 212 height 39
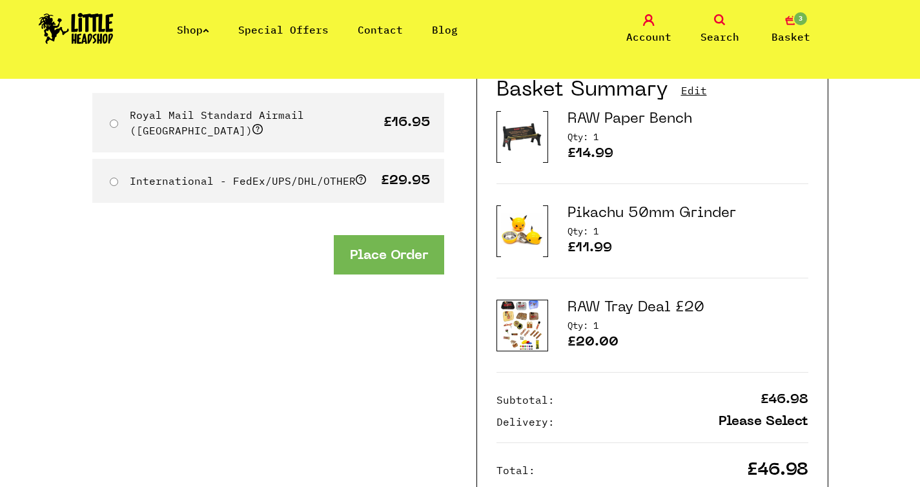
scroll to position [150, 0]
